Goal: Communication & Community: Answer question/provide support

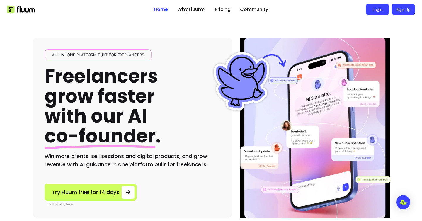
click at [380, 9] on link "Login" at bounding box center [376, 9] width 23 height 11
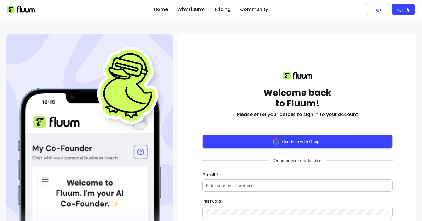
click at [278, 143] on img "button" at bounding box center [275, 141] width 7 height 7
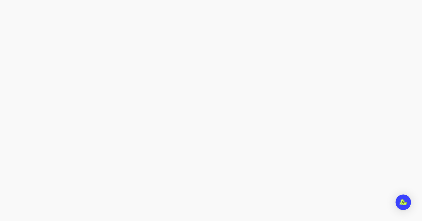
click at [405, 202] on img "Open Intercom Messenger" at bounding box center [403, 202] width 8 height 6
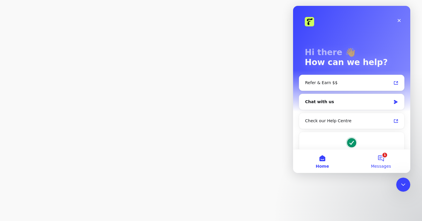
click at [382, 160] on button "1 Messages" at bounding box center [380, 160] width 59 height 23
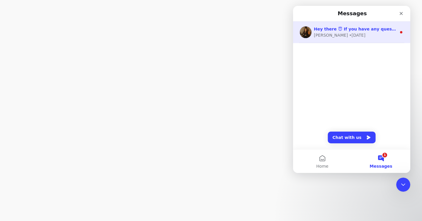
click at [371, 35] on div "Roberta • 2d ago" at bounding box center [355, 35] width 83 height 6
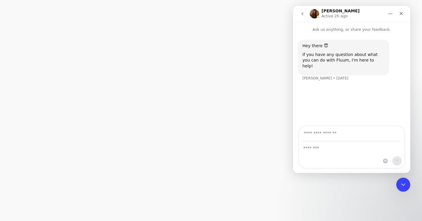
click at [259, 75] on div at bounding box center [211, 110] width 422 height 221
click at [400, 13] on icon "Close" at bounding box center [400, 13] width 3 height 3
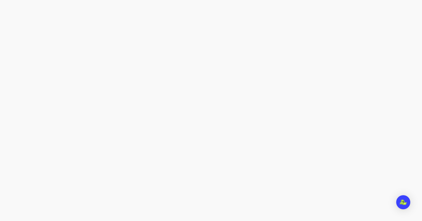
click at [211, 42] on div at bounding box center [211, 110] width 422 height 221
